Goal: Complete application form

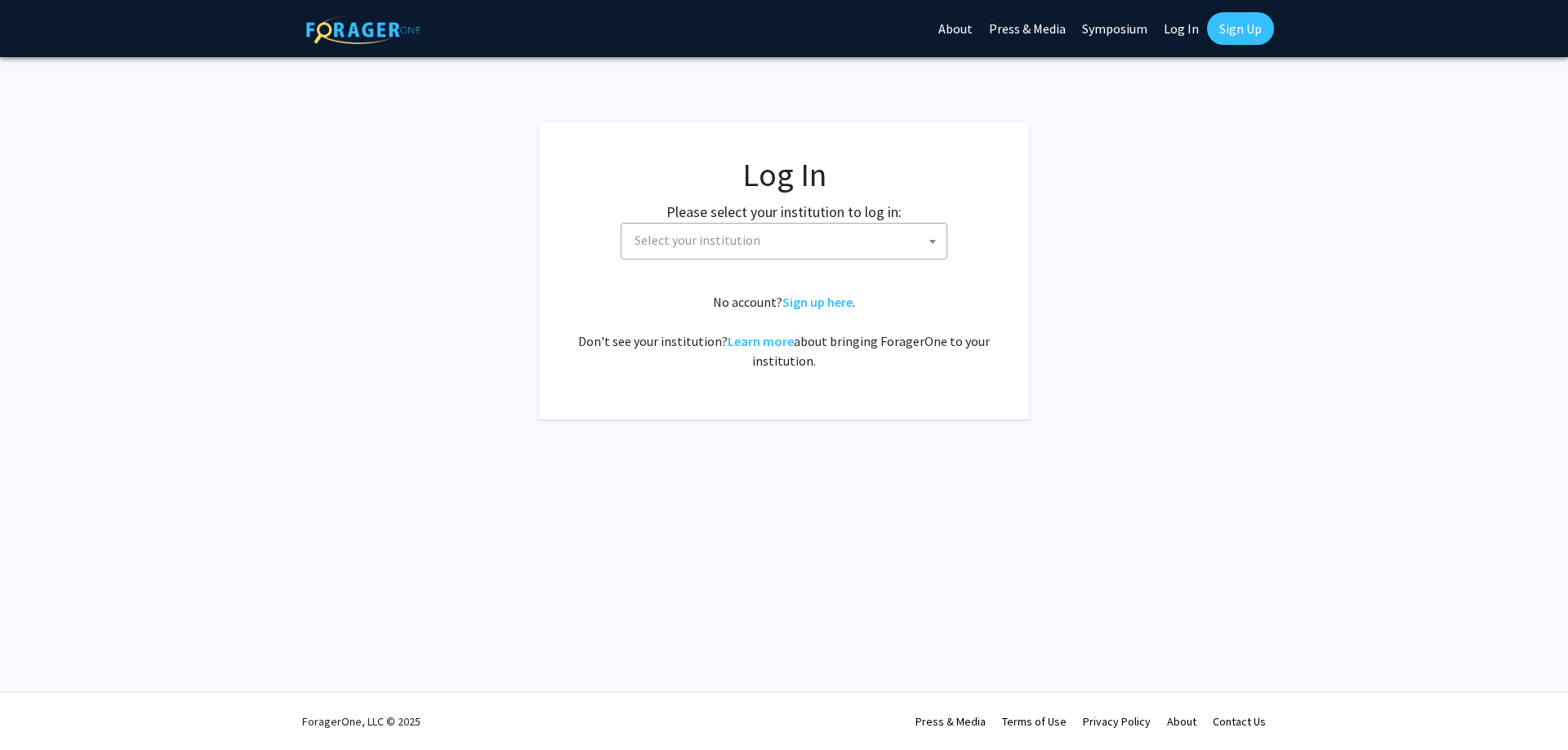
click at [890, 239] on span "Select your institution" at bounding box center [787, 240] width 318 height 34
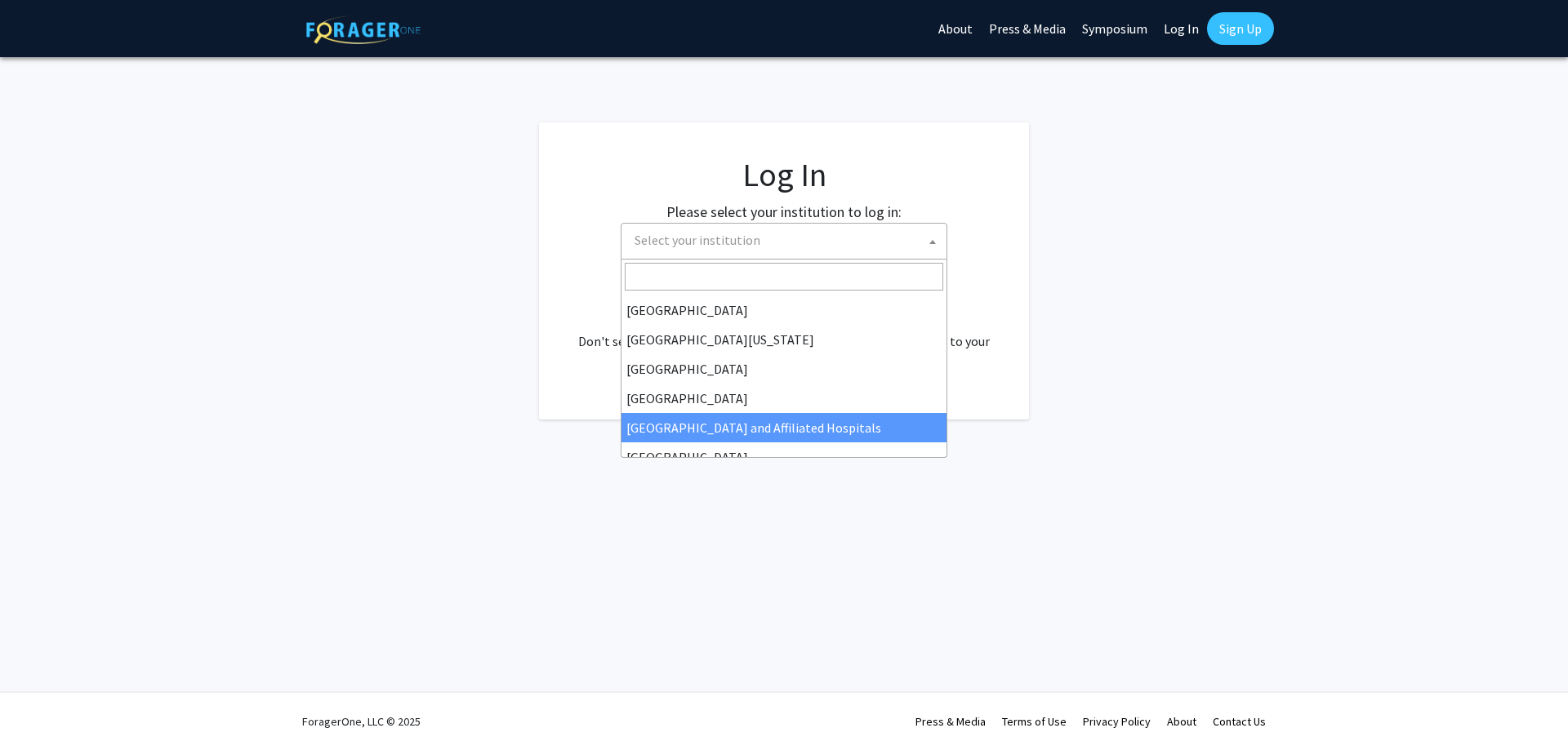
scroll to position [163, 0]
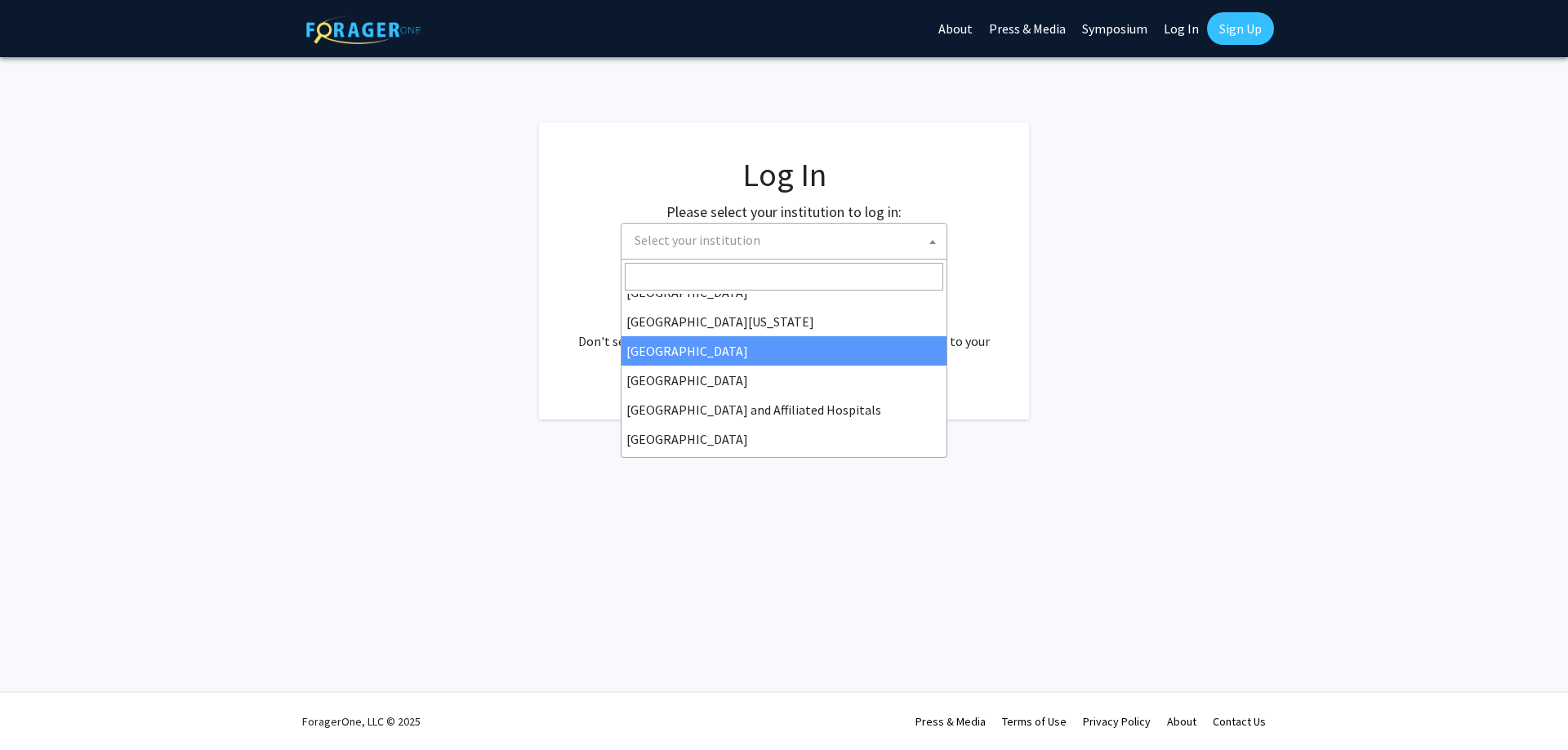
select select "12"
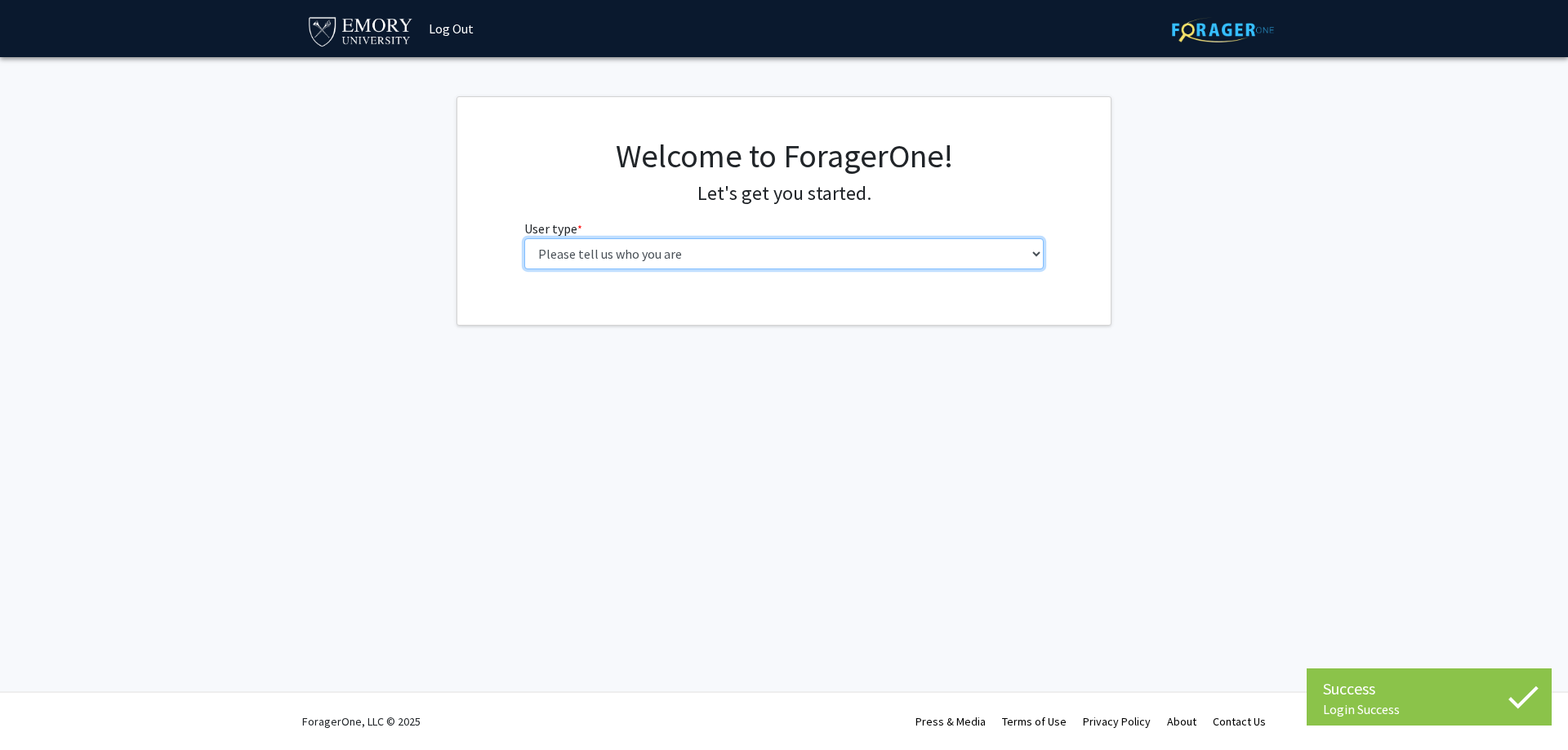
click at [641, 260] on select "Please tell us who you are Undergraduate Student Master's Student Doctoral Cand…" at bounding box center [784, 254] width 520 height 31
select select "5: faculty"
click at [524, 239] on select "Please tell us who you are Undergraduate Student Master's Student Doctoral Cand…" at bounding box center [784, 254] width 520 height 31
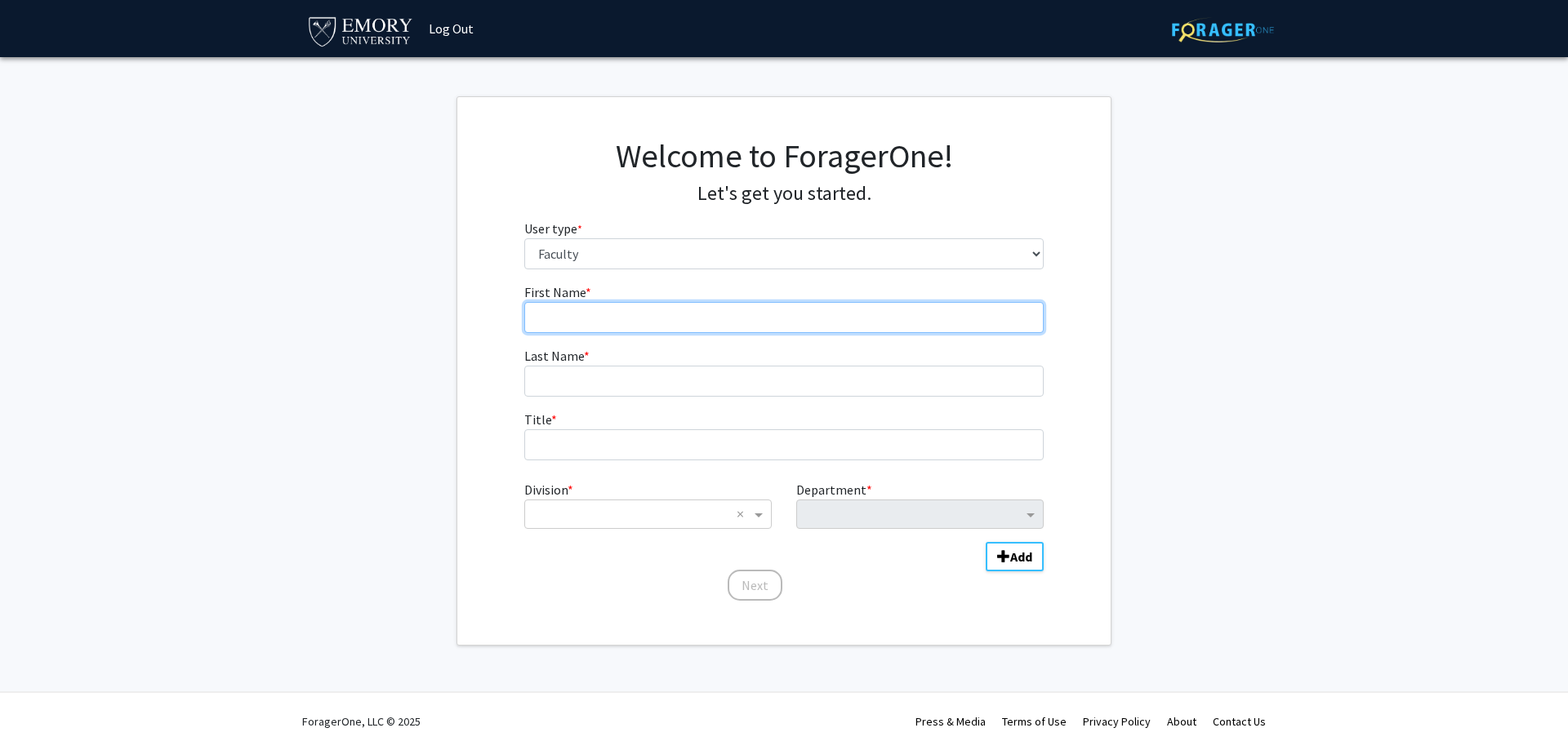
click at [628, 312] on input "First Name * required" at bounding box center [784, 318] width 520 height 31
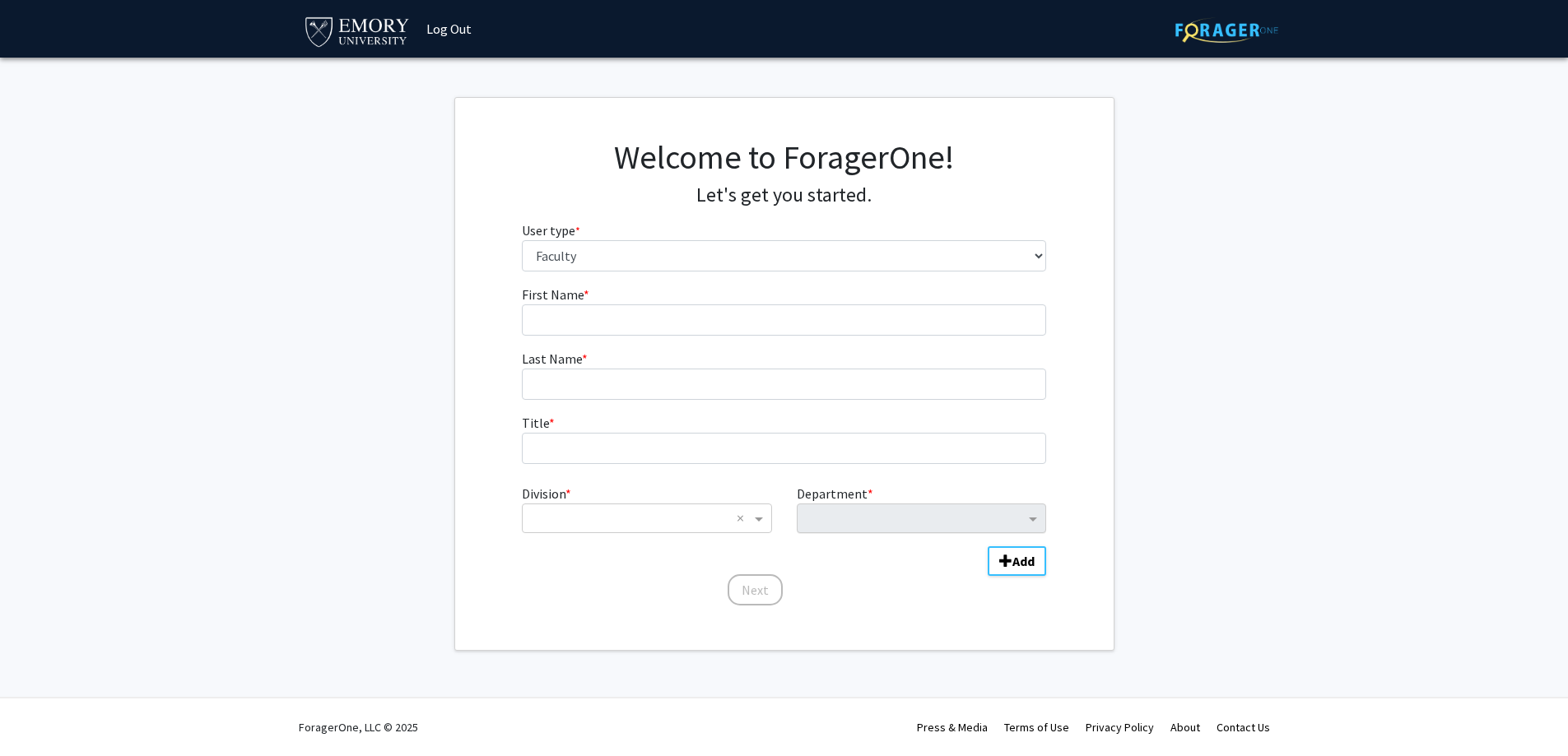
click at [883, 511] on div "Department *" at bounding box center [921, 509] width 274 height 50
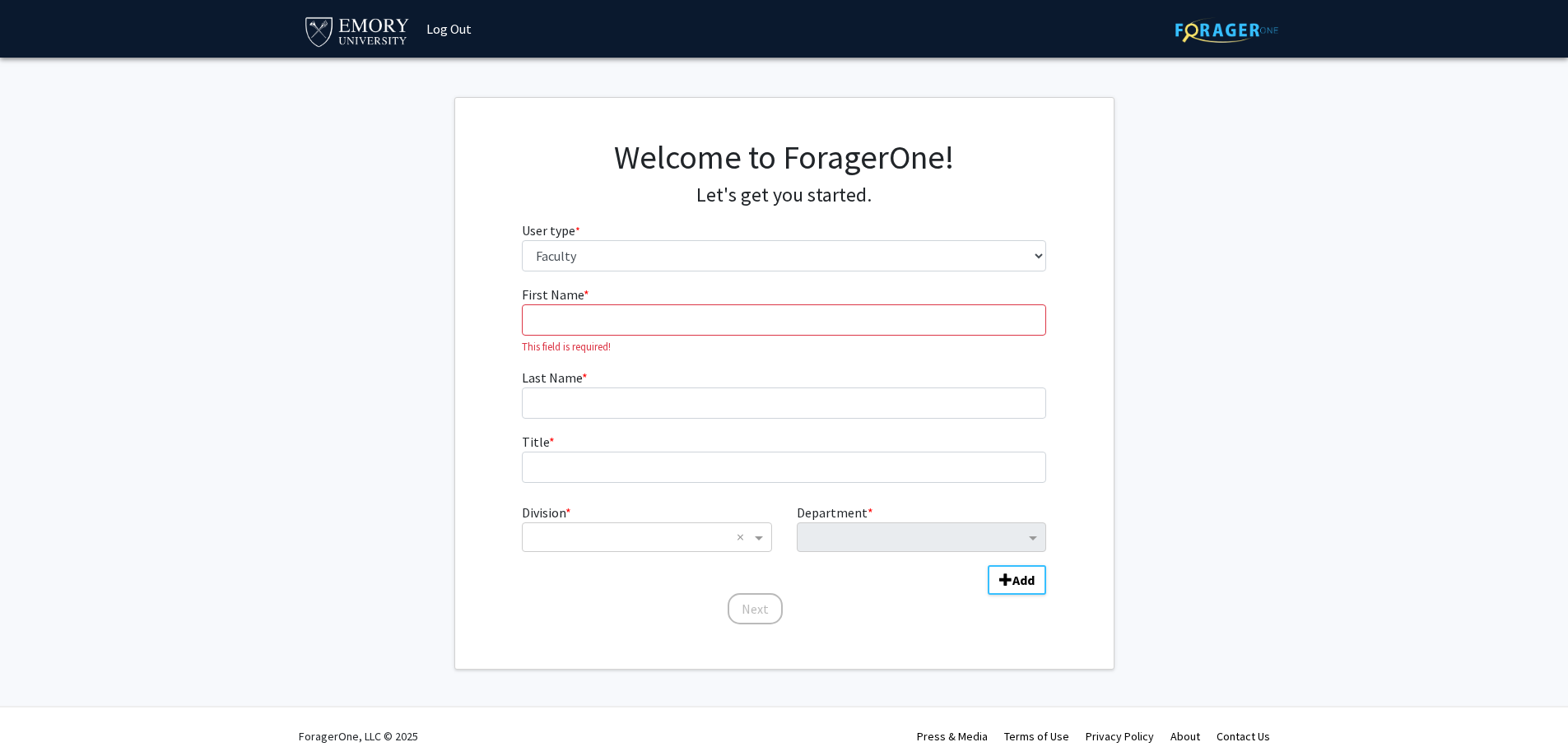
click at [559, 336] on fg-input "First Name * required This field is required!" at bounding box center [784, 320] width 524 height 70
click at [559, 327] on input "First Name * required" at bounding box center [784, 321] width 524 height 31
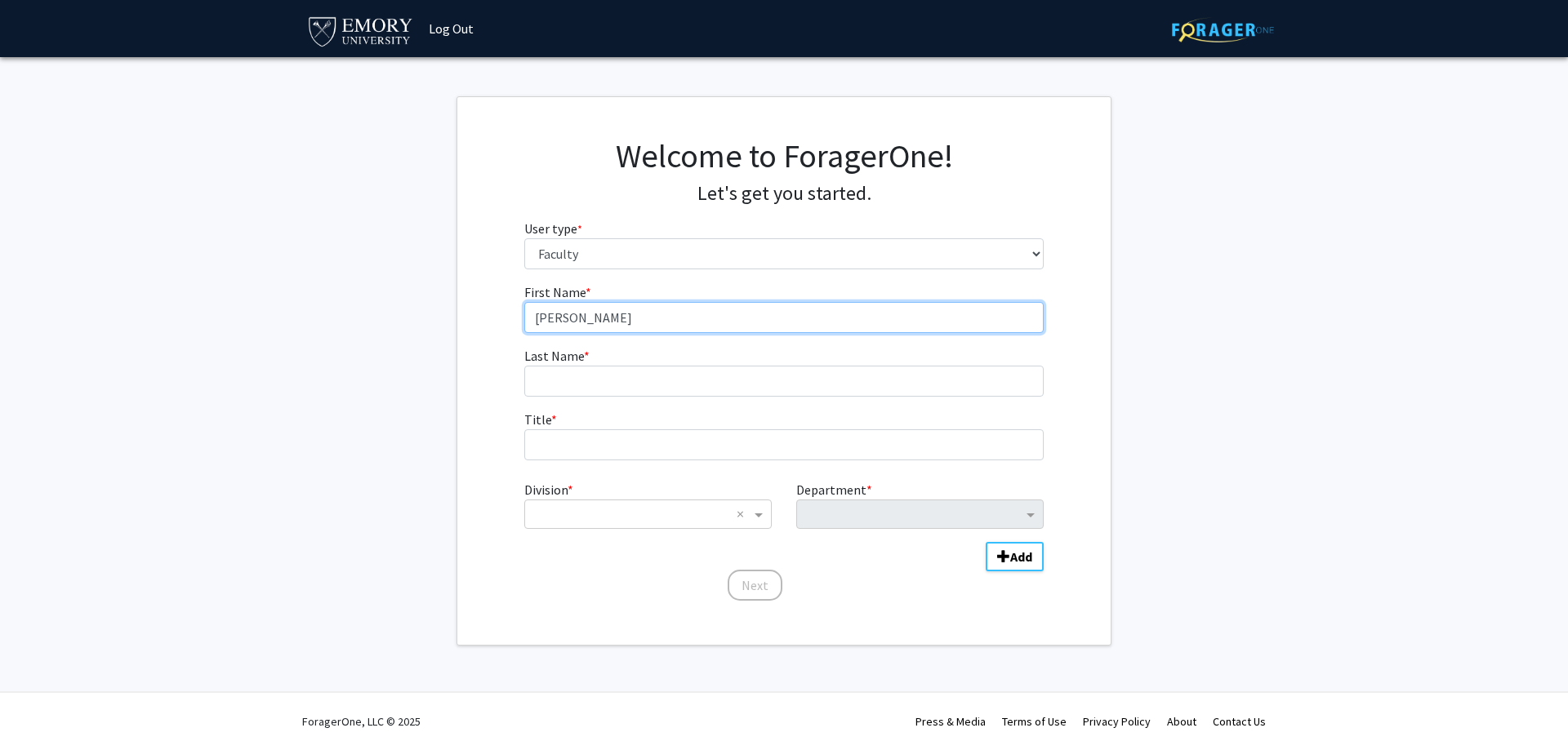
type input "[PERSON_NAME]"
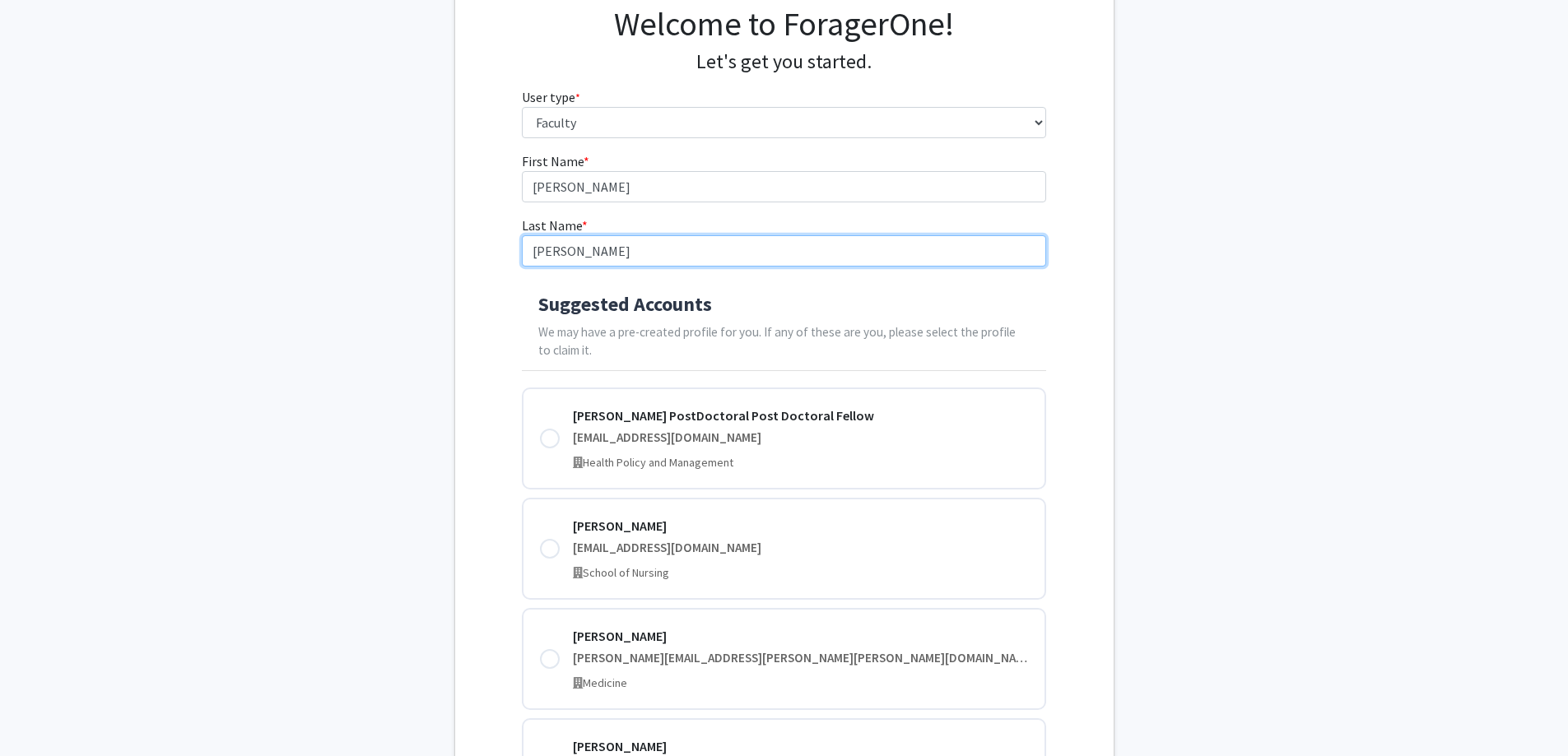
scroll to position [165, 0]
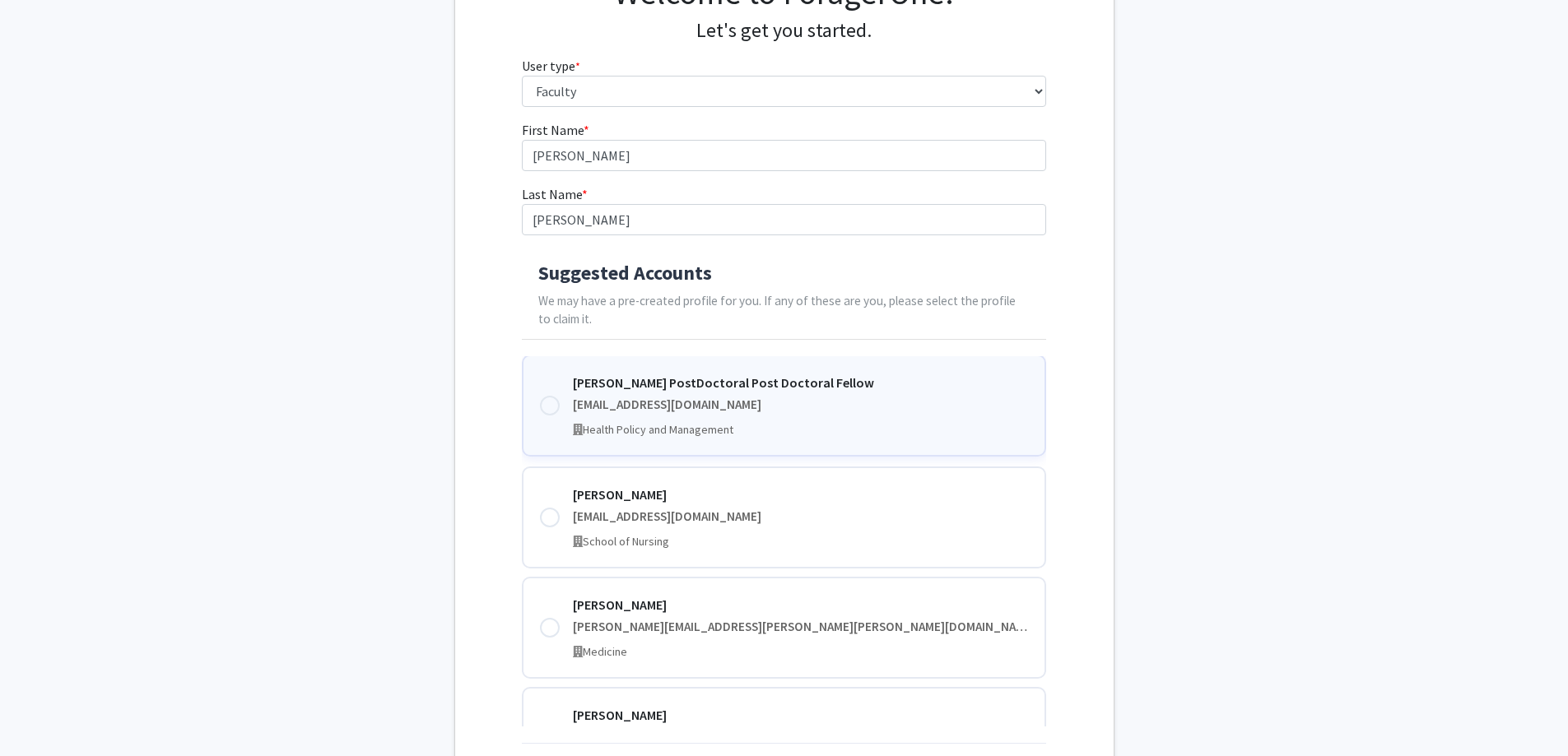
click at [546, 404] on div at bounding box center [550, 405] width 19 height 19
type input "[PERSON_NAME] PostDoctoral Post Doctoral Fellow"
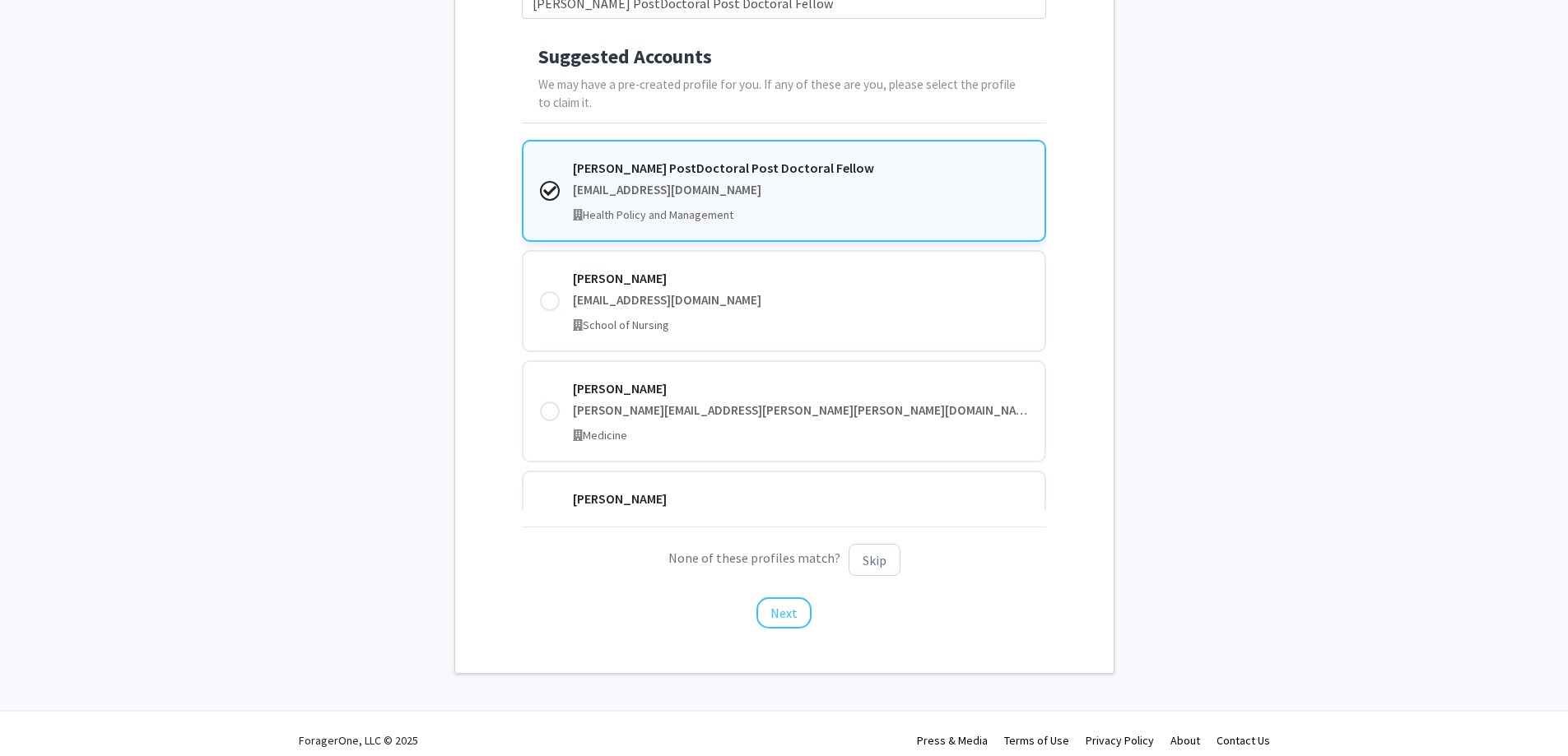
scroll to position [395, 0]
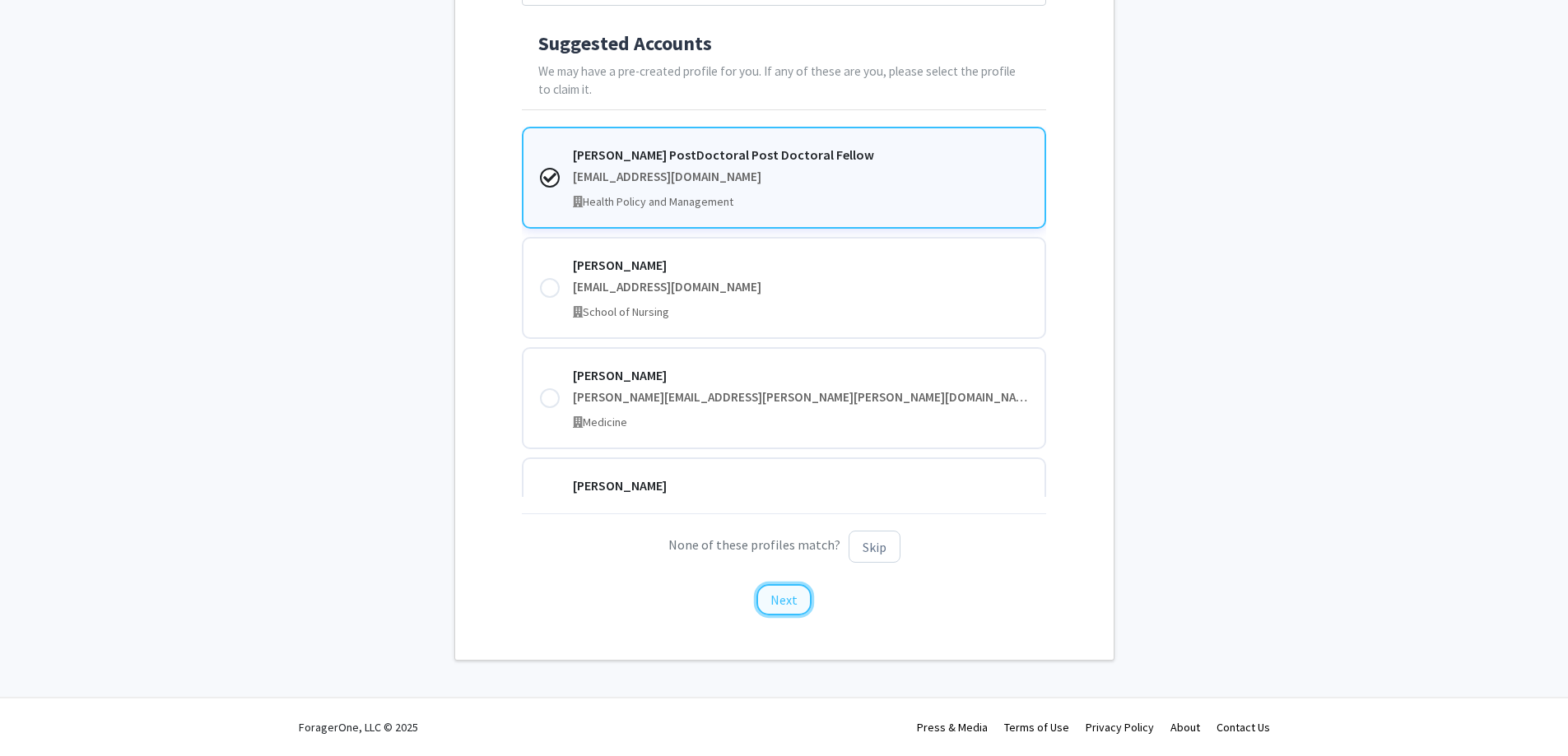
click at [788, 587] on button "Next" at bounding box center [784, 600] width 56 height 31
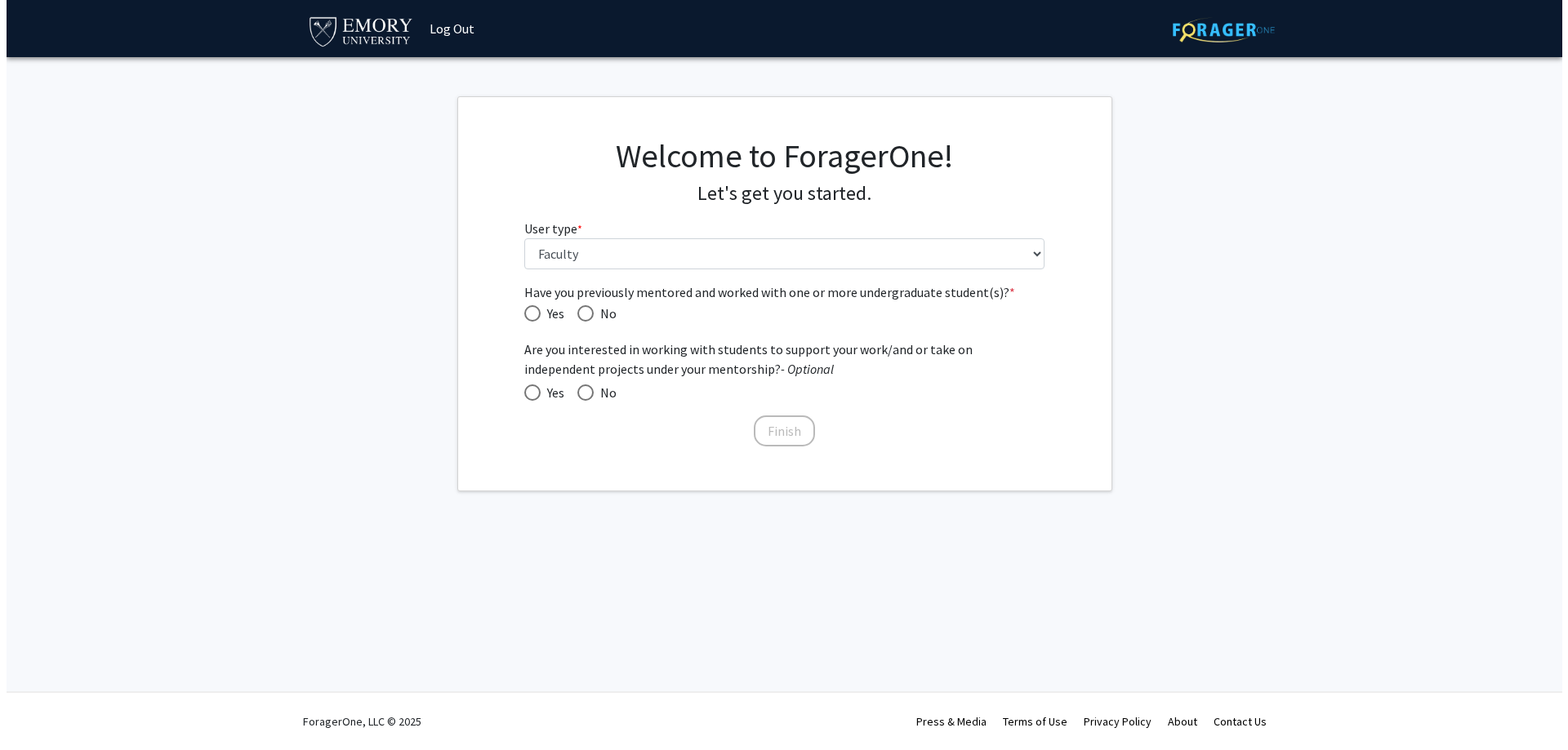
scroll to position [0, 0]
click at [592, 314] on span "Have you previously mentored and worked with one or more undergraduate student(…" at bounding box center [585, 313] width 16 height 16
click at [592, 314] on input "No" at bounding box center [585, 313] width 16 height 16
radio input "true"
click at [532, 389] on span at bounding box center [532, 392] width 16 height 16
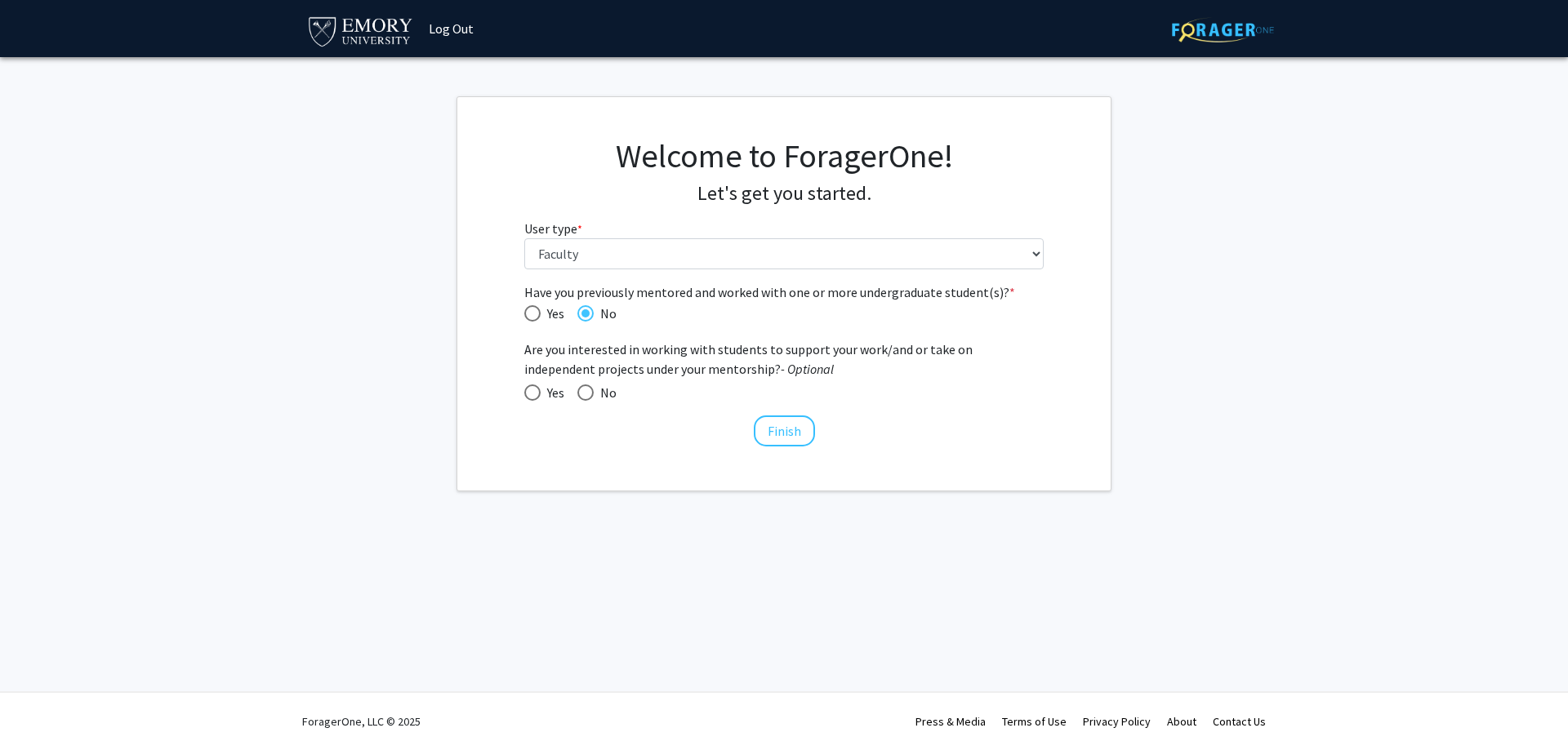
click at [532, 389] on input "Yes" at bounding box center [532, 392] width 16 height 16
radio input "true"
click at [770, 422] on button "Finish" at bounding box center [784, 431] width 61 height 31
